Goal: Complete application form: Complete application form

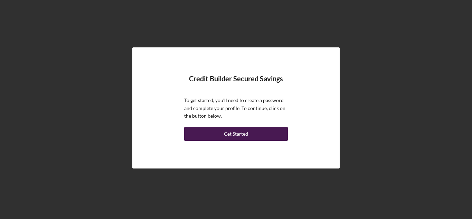
click at [236, 131] on div "Get Started" at bounding box center [236, 134] width 24 height 14
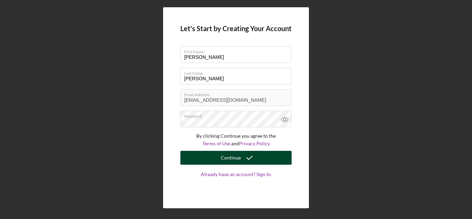
click at [212, 152] on button "Continue" at bounding box center [235, 158] width 111 height 14
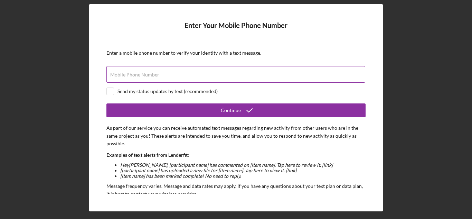
click at [132, 76] on label "Mobile Phone Number" at bounding box center [134, 75] width 49 height 6
click at [132, 76] on input "Mobile Phone Number" at bounding box center [235, 74] width 259 height 17
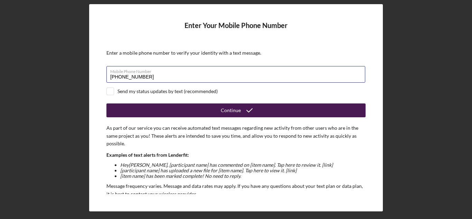
type input "[PHONE_NUMBER]"
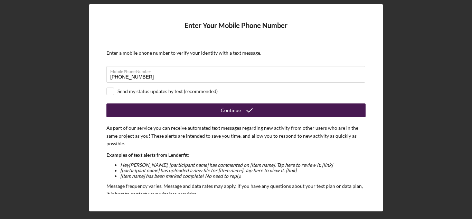
click at [309, 110] on button "Continue" at bounding box center [235, 110] width 259 height 14
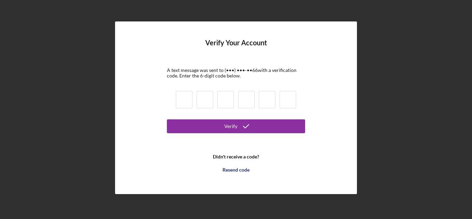
click at [187, 103] on input at bounding box center [184, 99] width 17 height 17
type input "5"
type input "2"
type input "3"
type input "1"
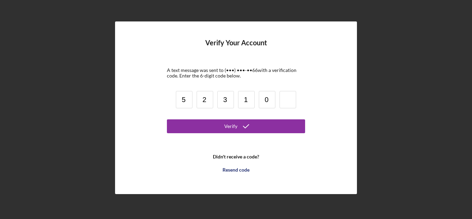
type input "0"
type input "9"
click at [167, 119] on button "Verify" at bounding box center [236, 126] width 138 height 14
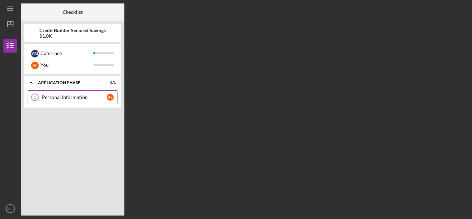
click at [60, 100] on link "Personal Information 1 Personal Information A F" at bounding box center [73, 97] width 90 height 14
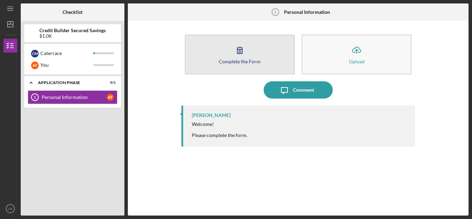
click at [233, 53] on icon "button" at bounding box center [239, 49] width 17 height 17
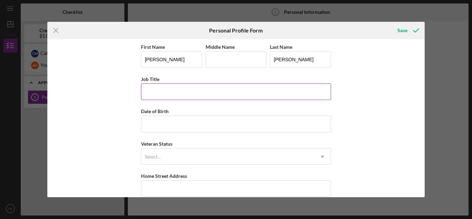
click at [175, 92] on input "Job Title" at bounding box center [236, 91] width 190 height 17
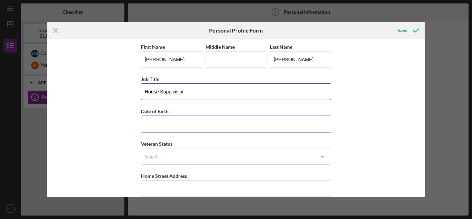
type input "House Suppivisior"
click at [165, 119] on input "Date of Birth" at bounding box center [236, 123] width 190 height 17
type input "[DATE]"
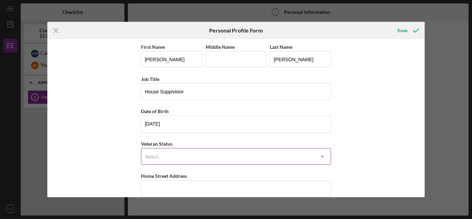
click at [322, 158] on icon "Icon/Dropdown Arrow" at bounding box center [322, 156] width 17 height 17
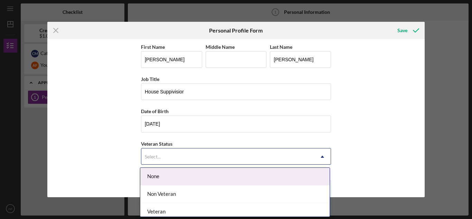
click at [188, 178] on div "None" at bounding box center [234, 177] width 189 height 18
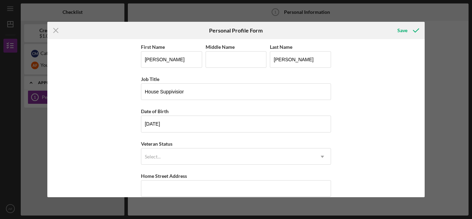
click at [378, 128] on div "First Name [PERSON_NAME] Middle Name Last Name [PERSON_NAME] Job Title House Su…" at bounding box center [236, 118] width 378 height 158
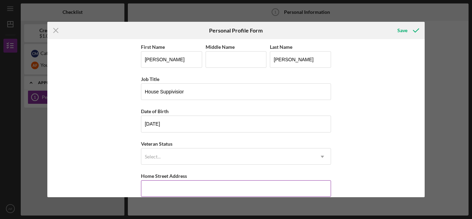
click at [313, 191] on input "Home Street Address" at bounding box center [236, 188] width 190 height 17
type input "[STREET_ADDRESS][PERSON_NAME]"
type input "[GEOGRAPHIC_DATA]"
type input "[US_STATE]"
type input "29301"
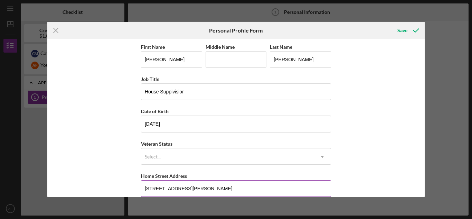
type input "[GEOGRAPHIC_DATA]"
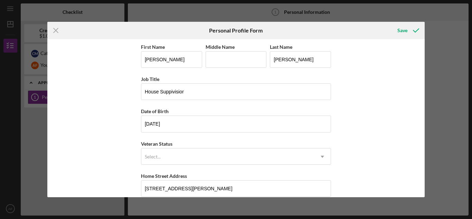
click at [394, 138] on div "First Name [PERSON_NAME] Middle Name Last Name [PERSON_NAME] Job Title House Su…" at bounding box center [236, 118] width 378 height 158
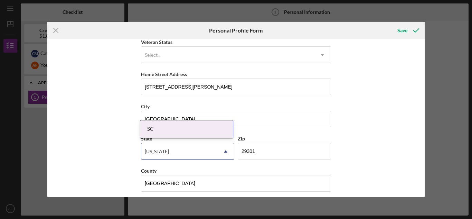
scroll to position [106, 0]
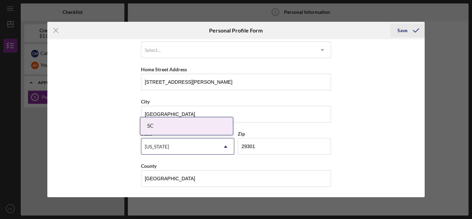
click at [401, 31] on div "Save" at bounding box center [402, 31] width 10 height 14
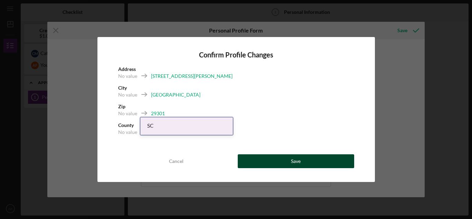
click at [280, 164] on button "Save" at bounding box center [296, 161] width 116 height 14
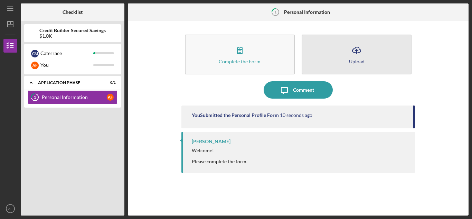
click at [367, 63] on button "Icon/Upload Upload" at bounding box center [357, 55] width 110 height 40
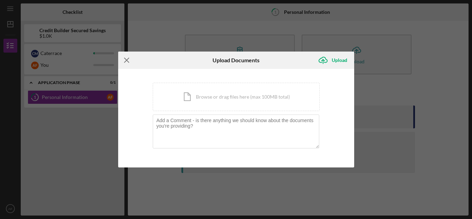
click at [131, 60] on icon "Icon/Menu Close" at bounding box center [126, 59] width 17 height 17
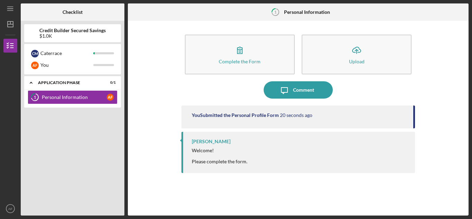
click at [345, 164] on div "Welcome! Please complete the form." at bounding box center [300, 156] width 216 height 17
click at [213, 165] on div "[PERSON_NAME] Welcome! Please complete the form." at bounding box center [298, 152] width 234 height 41
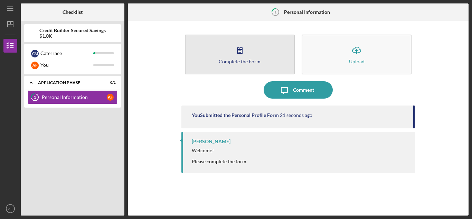
click at [237, 60] on div "Complete the Form" at bounding box center [240, 61] width 42 height 5
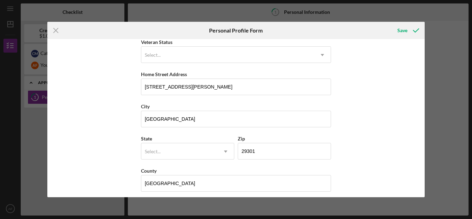
scroll to position [106, 0]
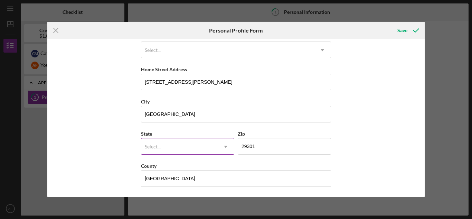
click at [199, 146] on div "Select..." at bounding box center [179, 147] width 76 height 16
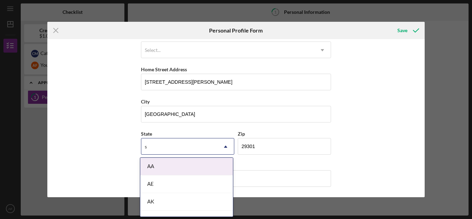
type input "SC"
click at [377, 147] on div "First Name [PERSON_NAME] Middle Name Last Name [PERSON_NAME] Job Title House Su…" at bounding box center [236, 118] width 378 height 158
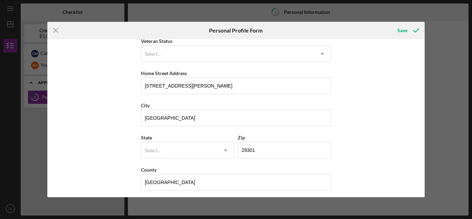
scroll to position [96, 0]
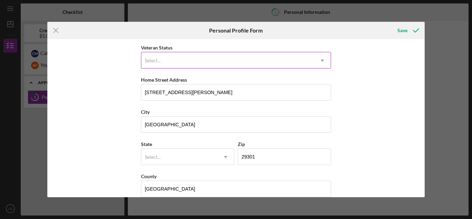
click at [318, 58] on icon "Icon/Dropdown Arrow" at bounding box center [322, 60] width 17 height 17
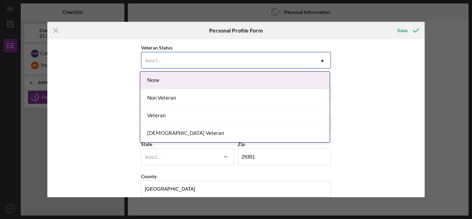
click at [272, 84] on div "None" at bounding box center [234, 81] width 189 height 18
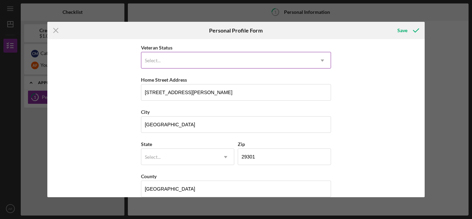
click at [324, 58] on icon "Icon/Dropdown Arrow" at bounding box center [322, 60] width 17 height 17
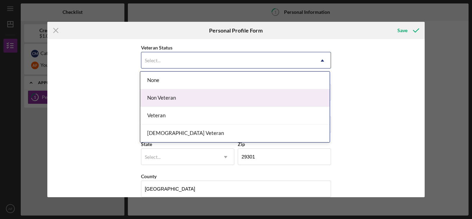
click at [250, 104] on div "Non Veteran" at bounding box center [234, 98] width 189 height 18
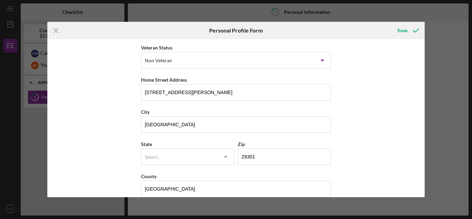
click at [371, 90] on div "First Name [PERSON_NAME] Middle Name Last Name [PERSON_NAME] Job Title House Su…" at bounding box center [236, 118] width 378 height 158
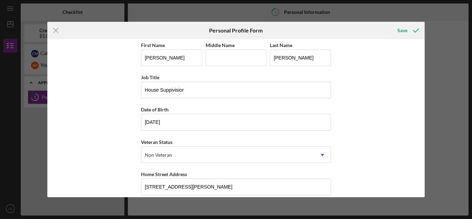
scroll to position [0, 0]
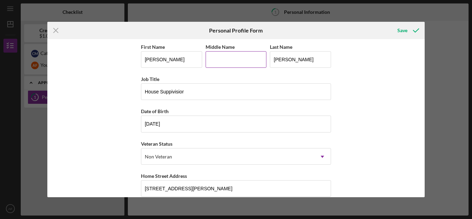
click at [224, 57] on input "Middle Name" at bounding box center [236, 59] width 61 height 17
type input "[PERSON_NAME]"
click at [411, 29] on icon "submit" at bounding box center [415, 30] width 17 height 17
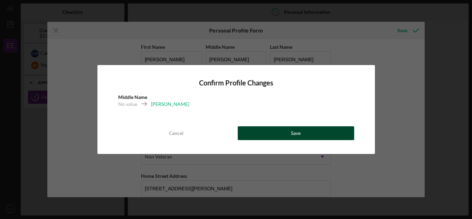
click at [289, 136] on button "Save" at bounding box center [296, 133] width 116 height 14
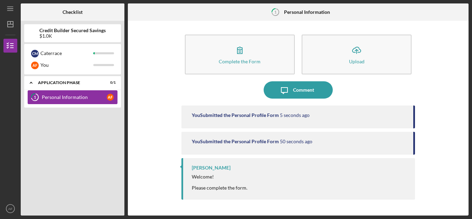
click at [81, 101] on link "1 Personal Information A F" at bounding box center [73, 97] width 90 height 14
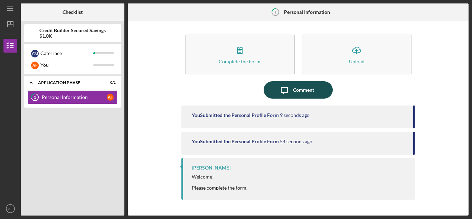
click at [293, 93] on div "Comment" at bounding box center [303, 89] width 21 height 17
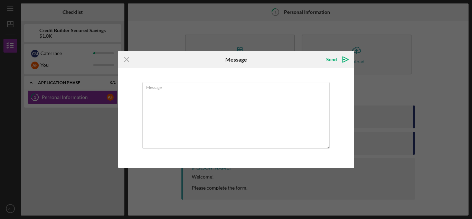
drag, startPoint x: 125, startPoint y: 58, endPoint x: 134, endPoint y: 60, distance: 8.9
click at [125, 59] on g at bounding box center [126, 59] width 4 height 4
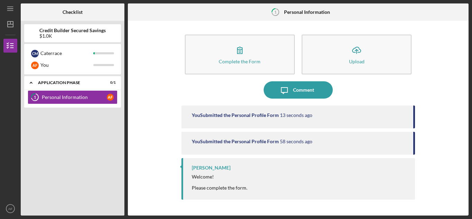
click at [444, 121] on div "Complete the Form Form Icon/Upload Upload Icon/Message Comment You Submitted th…" at bounding box center [298, 118] width 334 height 188
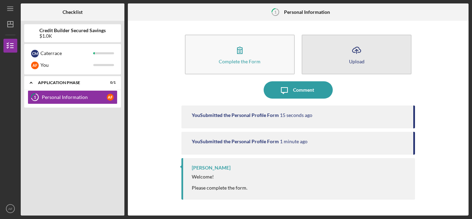
click at [360, 54] on icon "Icon/Upload" at bounding box center [356, 49] width 17 height 17
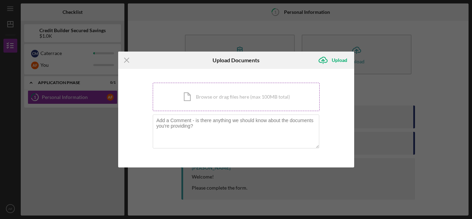
click at [228, 99] on div "Icon/Document Browse or drag files here (max 100MB total) Tap to choose files o…" at bounding box center [236, 97] width 167 height 28
click at [128, 61] on icon "Icon/Menu Close" at bounding box center [126, 59] width 17 height 17
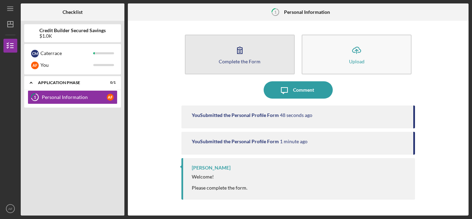
click at [220, 47] on button "Complete the Form Form" at bounding box center [240, 55] width 110 height 40
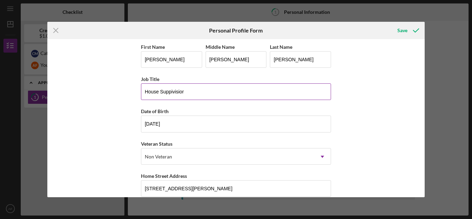
click at [143, 91] on input "House Suppivisior" at bounding box center [236, 91] width 190 height 17
click at [227, 91] on input "Register Nurse House Supervision" at bounding box center [236, 91] width 190 height 17
type input "Register Nurse House Supervisior"
click at [229, 125] on input "[DATE]" at bounding box center [236, 123] width 190 height 17
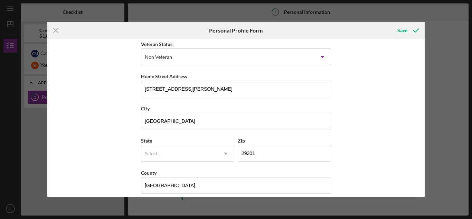
scroll to position [101, 0]
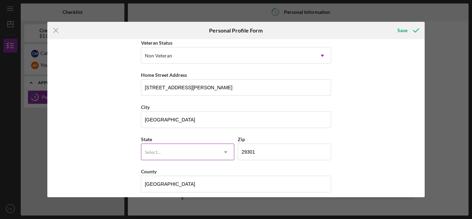
click at [162, 157] on div "Select..." at bounding box center [179, 152] width 76 height 16
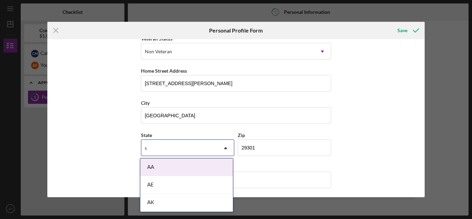
scroll to position [106, 0]
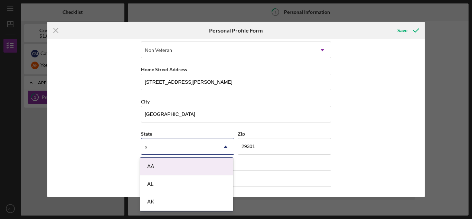
type input "sc"
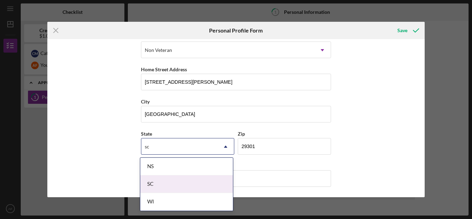
click at [158, 187] on div "SC" at bounding box center [186, 184] width 93 height 18
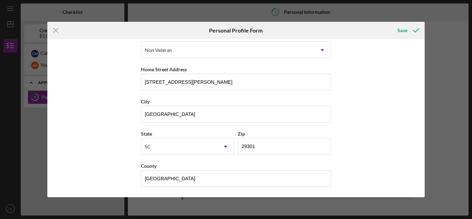
click at [353, 154] on div "First Name [PERSON_NAME] Middle Name [PERSON_NAME] Last Name [PERSON_NAME] Job …" at bounding box center [236, 118] width 378 height 158
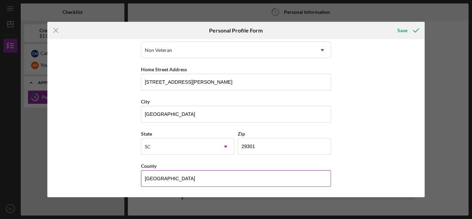
click at [233, 178] on input "[GEOGRAPHIC_DATA]" at bounding box center [236, 178] width 190 height 17
drag, startPoint x: 233, startPoint y: 178, endPoint x: 137, endPoint y: 179, distance: 96.1
click at [137, 179] on div "First Name [PERSON_NAME] Middle Name [PERSON_NAME] Last Name [PERSON_NAME] Job …" at bounding box center [236, 118] width 378 height 158
drag, startPoint x: 258, startPoint y: 175, endPoint x: 262, endPoint y: 177, distance: 4.4
click at [258, 176] on input "[GEOGRAPHIC_DATA]" at bounding box center [236, 178] width 190 height 17
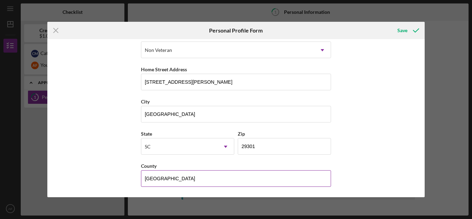
click at [329, 182] on input "[GEOGRAPHIC_DATA]" at bounding box center [236, 178] width 190 height 17
drag, startPoint x: 332, startPoint y: 179, endPoint x: 327, endPoint y: 182, distance: 5.5
click at [331, 179] on div "First Name [PERSON_NAME] Middle Name [PERSON_NAME] Last Name [PERSON_NAME] Job …" at bounding box center [236, 118] width 378 height 158
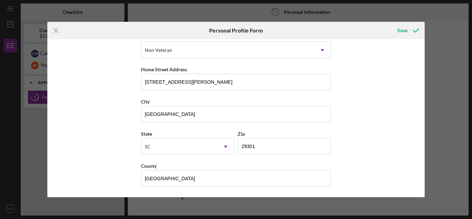
click at [313, 187] on div "First Name [PERSON_NAME] Middle Name [PERSON_NAME] Last Name [PERSON_NAME] Job …" at bounding box center [236, 64] width 190 height 257
click at [368, 142] on div "First Name [PERSON_NAME] Middle Name [PERSON_NAME] Last Name [PERSON_NAME] Job …" at bounding box center [236, 118] width 378 height 158
click at [402, 27] on div "Save" at bounding box center [402, 31] width 10 height 14
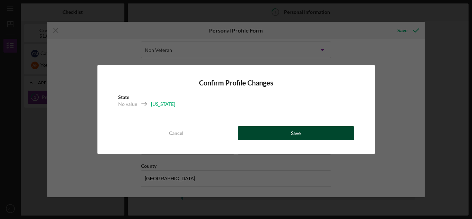
click at [332, 138] on button "Save" at bounding box center [296, 133] width 116 height 14
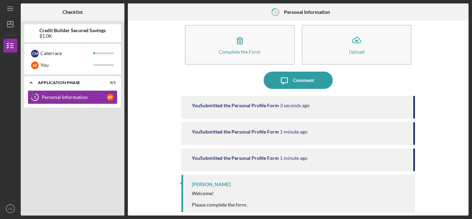
scroll to position [14, 0]
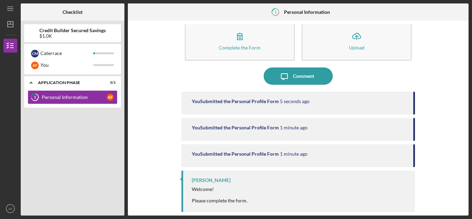
click at [208, 200] on div "Welcome! Please complete the form." at bounding box center [220, 194] width 56 height 17
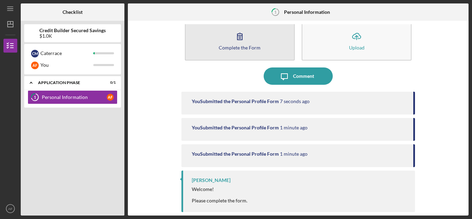
click at [260, 44] on button "Complete the Form Form" at bounding box center [240, 41] width 110 height 40
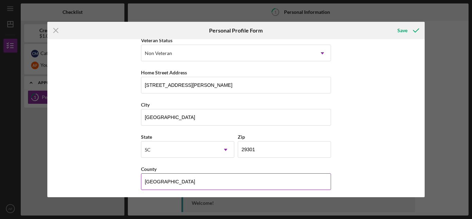
scroll to position [106, 0]
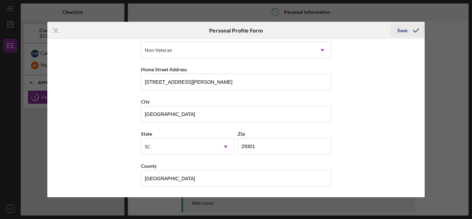
click at [413, 33] on icon "submit" at bounding box center [415, 30] width 17 height 17
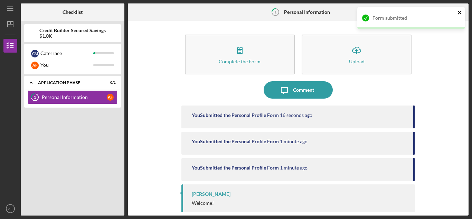
click at [462, 12] on icon "close" at bounding box center [460, 13] width 5 height 6
click at [418, 111] on div "Complete the Form Form Icon/Upload Upload Icon/Message Comment You Submitted th…" at bounding box center [298, 118] width 334 height 188
click at [57, 31] on b "Credit Builder Secured Savings" at bounding box center [72, 31] width 66 height 6
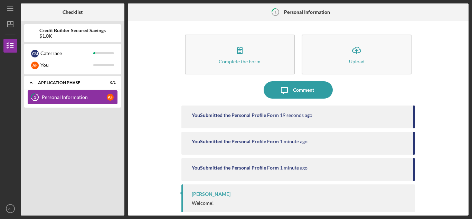
click at [57, 98] on div "Personal Information" at bounding box center [74, 97] width 65 height 6
click at [28, 80] on icon "Icon/Expander" at bounding box center [31, 83] width 14 height 14
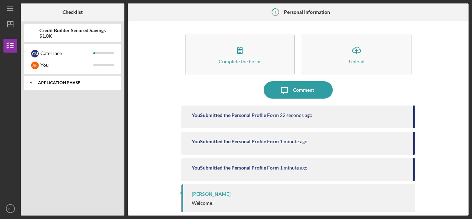
click at [31, 84] on icon "Icon/Expander" at bounding box center [31, 83] width 14 height 14
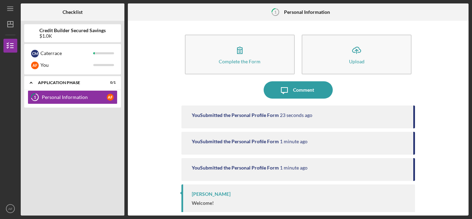
click at [56, 104] on div "1 Personal Information A F" at bounding box center [72, 98] width 97 height 17
click at [62, 99] on div "Personal Information" at bounding box center [74, 97] width 65 height 6
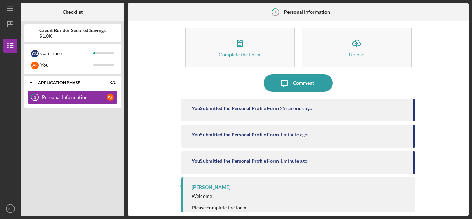
scroll to position [14, 0]
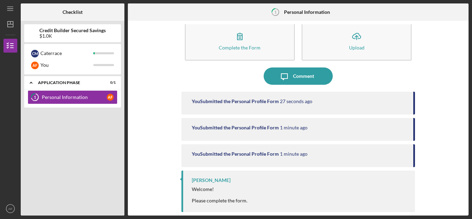
click at [284, 109] on div "You Submitted the Personal Profile Form 27 seconds ago" at bounding box center [298, 103] width 234 height 23
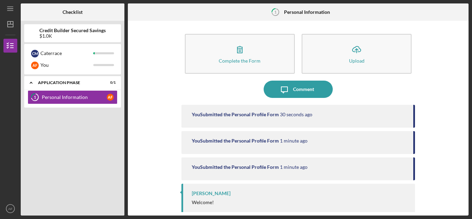
scroll to position [0, 0]
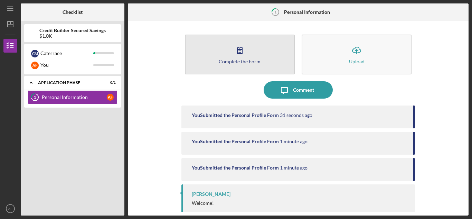
click at [209, 44] on button "Complete the Form Form" at bounding box center [240, 55] width 110 height 40
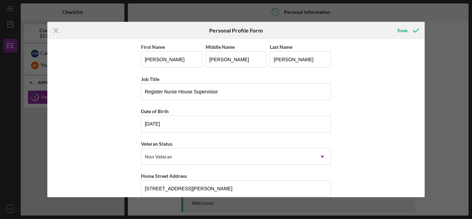
click at [59, 30] on icon "Icon/Menu Close" at bounding box center [55, 30] width 17 height 17
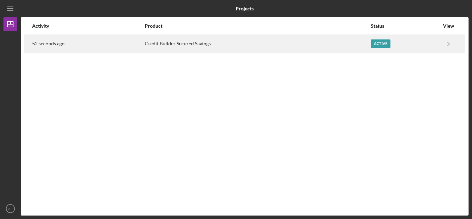
click at [382, 40] on div "Active" at bounding box center [405, 43] width 68 height 17
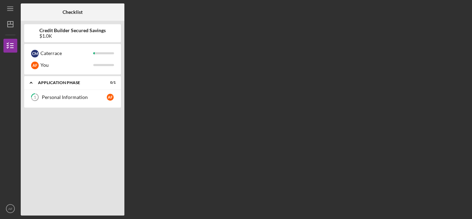
click at [1, 26] on div "Icon/Menu Checklist Checklist Credit Builder Secured Savings $1.0K C M Caterrac…" at bounding box center [236, 109] width 472 height 219
click at [8, 23] on icon "Icon/Dashboard" at bounding box center [10, 24] width 17 height 17
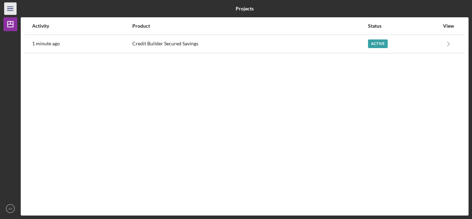
click at [8, 9] on line "button" at bounding box center [10, 9] width 6 height 0
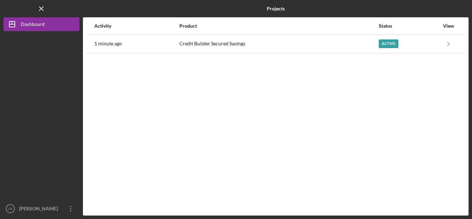
click at [8, 9] on div "Logo-Reversed Created with Sketch. Icon/Menu Close" at bounding box center [41, 8] width 76 height 17
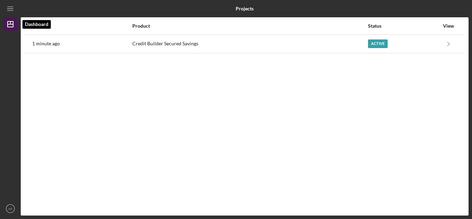
click at [6, 30] on icon "Icon/Dashboard" at bounding box center [10, 24] width 17 height 17
click at [10, 27] on polygon "button" at bounding box center [11, 24] width 6 height 6
drag, startPoint x: 13, startPoint y: 3, endPoint x: 6, endPoint y: 36, distance: 33.6
click at [13, 3] on icon "Icon/Menu" at bounding box center [11, 9] width 16 height 16
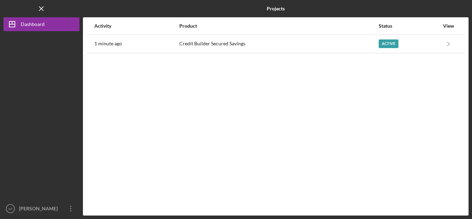
click at [47, 61] on div at bounding box center [41, 116] width 76 height 170
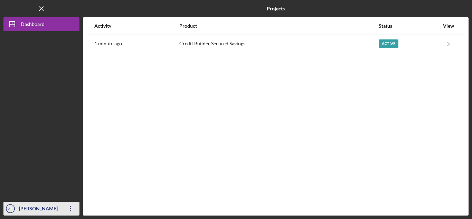
click at [30, 209] on div "[PERSON_NAME]" at bounding box center [39, 209] width 45 height 16
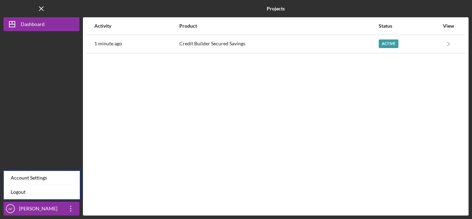
drag, startPoint x: 29, startPoint y: 116, endPoint x: 31, endPoint y: 67, distance: 49.1
click at [29, 116] on div at bounding box center [41, 116] width 76 height 170
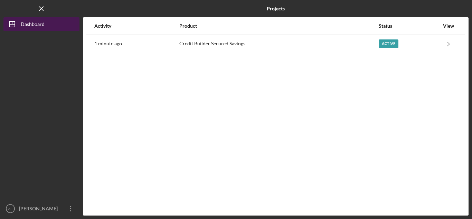
click at [38, 23] on div "Dashboard" at bounding box center [33, 25] width 24 height 16
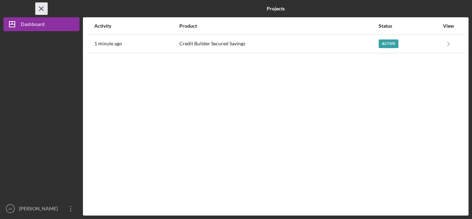
click at [42, 10] on icon "Icon/Menu Close" at bounding box center [42, 9] width 16 height 16
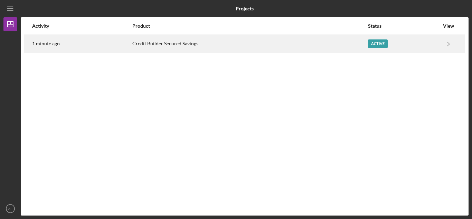
click at [390, 45] on div "Active" at bounding box center [403, 43] width 71 height 17
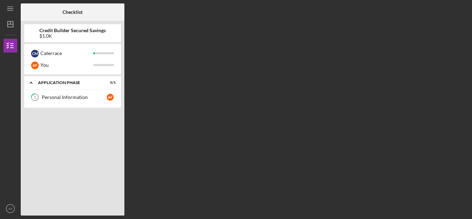
click at [276, 90] on div "Checklist Credit Builder Secured Savings $1.0K C M Caterrace A F You Icon/Expan…" at bounding box center [245, 109] width 448 height 212
click at [57, 88] on div "Icon/Expander Application Phase 0 / 1" at bounding box center [72, 83] width 97 height 14
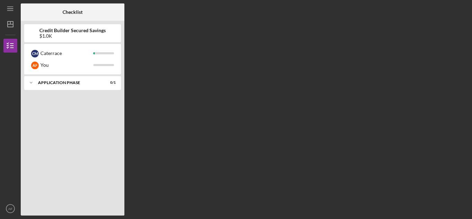
click at [61, 71] on div "C M Caterrace A F You" at bounding box center [72, 59] width 97 height 30
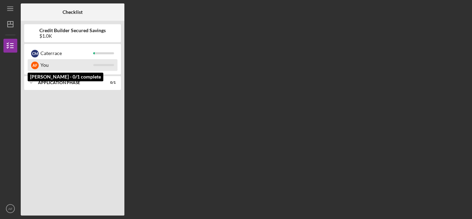
click at [49, 65] on div "You" at bounding box center [66, 65] width 53 height 12
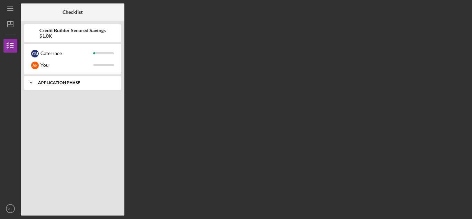
click at [54, 88] on div "Icon/Expander Application Phase 0 / 1" at bounding box center [72, 83] width 97 height 14
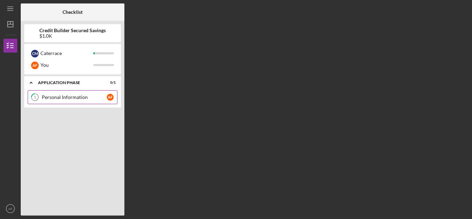
click at [56, 98] on div "Personal Information" at bounding box center [74, 97] width 65 height 6
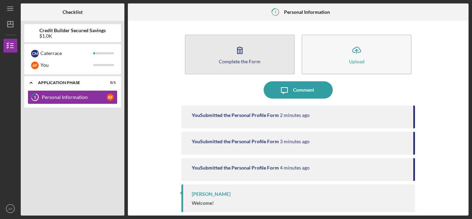
click at [254, 60] on div "Complete the Form" at bounding box center [240, 61] width 42 height 5
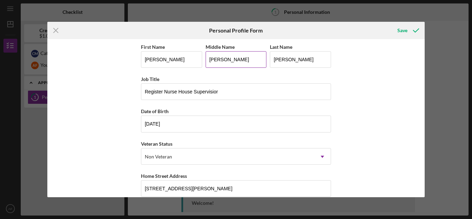
click at [254, 60] on input "[PERSON_NAME]" at bounding box center [236, 59] width 61 height 17
click at [55, 32] on icon "Icon/Menu Close" at bounding box center [55, 30] width 17 height 17
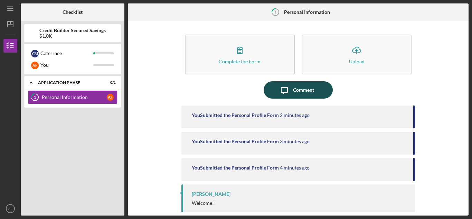
click at [318, 85] on button "Icon/Message Comment" at bounding box center [298, 89] width 69 height 17
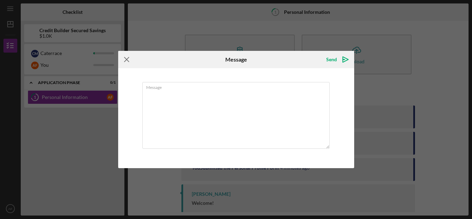
click at [122, 57] on icon "Icon/Menu Close" at bounding box center [126, 59] width 17 height 17
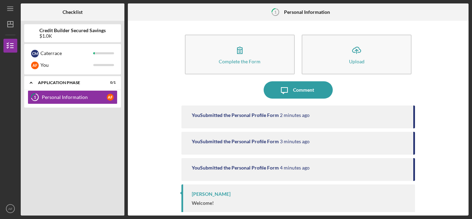
click at [450, 52] on div "Complete the Form Form Icon/Upload Upload Icon/Message Comment You Submitted th…" at bounding box center [298, 118] width 334 height 188
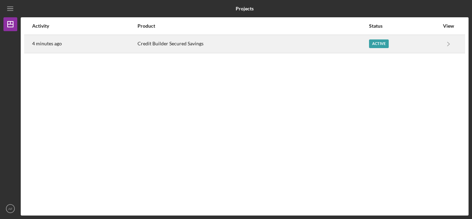
click at [386, 42] on div "Active" at bounding box center [379, 43] width 20 height 9
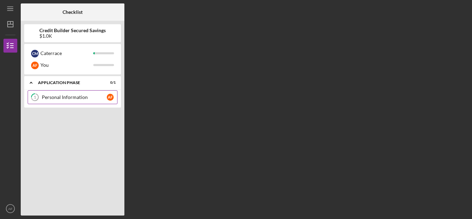
click at [44, 103] on link "1 Personal Information A F" at bounding box center [73, 97] width 90 height 14
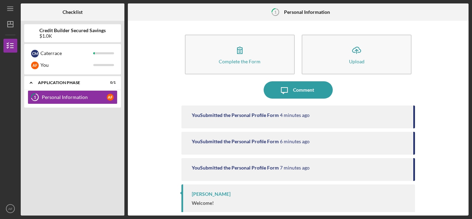
click at [320, 21] on div "Complete the Form Form Icon/Upload Upload Icon/Message Comment You Submitted th…" at bounding box center [298, 118] width 341 height 195
drag, startPoint x: 307, startPoint y: 14, endPoint x: 260, endPoint y: 9, distance: 46.6
click at [306, 14] on b "Personal Information" at bounding box center [307, 12] width 46 height 6
click at [57, 93] on link "1 Personal Information A F" at bounding box center [73, 97] width 90 height 14
click at [59, 133] on div "Icon/Expander Application Phase 0 / 1 1 Personal Information A F" at bounding box center [72, 144] width 97 height 136
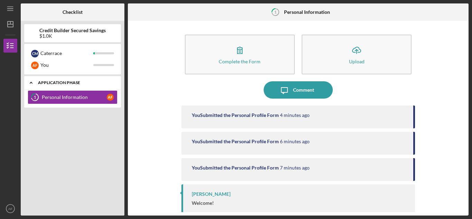
click at [55, 76] on div "Icon/Expander Application Phase 0 / 1" at bounding box center [72, 83] width 97 height 14
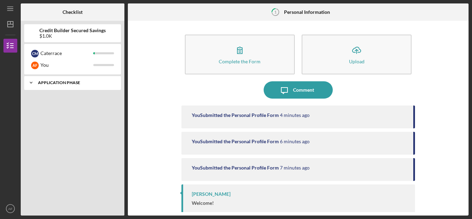
click at [28, 82] on icon "Icon/Expander" at bounding box center [31, 83] width 14 height 14
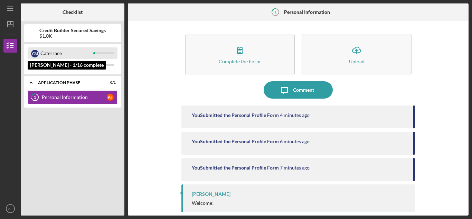
click at [40, 54] on div "C M Caterrace" at bounding box center [73, 53] width 90 height 12
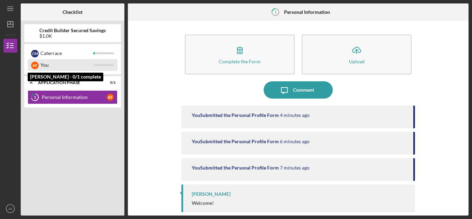
click at [37, 65] on div "A F" at bounding box center [35, 66] width 8 height 8
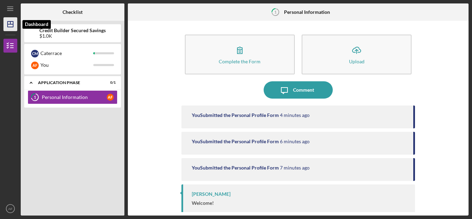
click at [16, 26] on icon "Icon/Dashboard" at bounding box center [10, 24] width 17 height 17
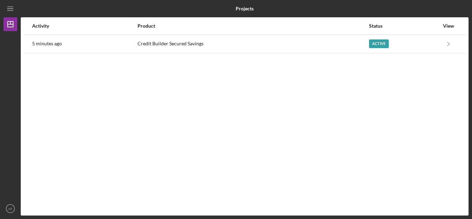
click at [158, 56] on div "Activity Product Status View 5 minutes ago Credit Builder Secured Savings Activ…" at bounding box center [245, 116] width 448 height 198
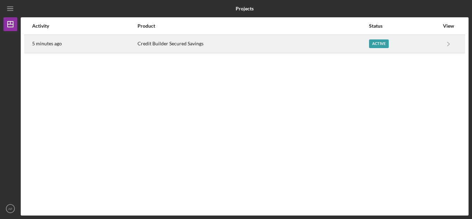
click at [141, 46] on div "Credit Builder Secured Savings" at bounding box center [253, 43] width 231 height 17
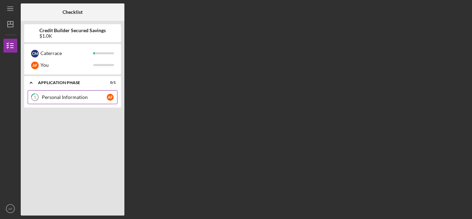
click at [49, 97] on div "Personal Information" at bounding box center [74, 97] width 65 height 6
